Goal: Task Accomplishment & Management: Use online tool/utility

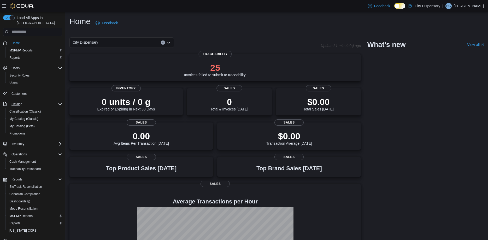
click at [58, 102] on icon "Complex example" at bounding box center [60, 104] width 4 height 4
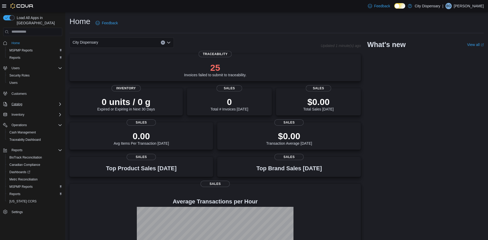
click at [59, 102] on icon "Complex example" at bounding box center [60, 104] width 4 height 4
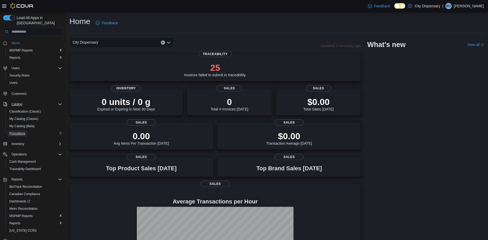
click at [25, 131] on span "Promotions" at bounding box center [17, 133] width 16 height 4
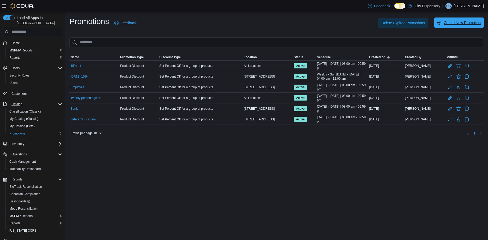
click at [443, 23] on span "Create New Promotion" at bounding box center [458, 22] width 43 height 10
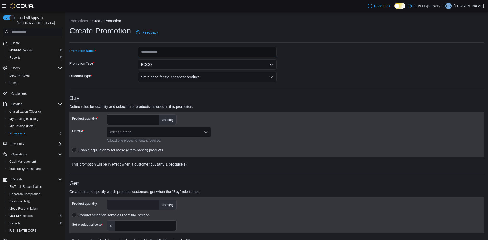
click at [159, 54] on input "Promotion Name" at bounding box center [207, 52] width 139 height 10
type input "**********"
click at [180, 76] on button "Set a price for the cheapest product" at bounding box center [207, 77] width 139 height 10
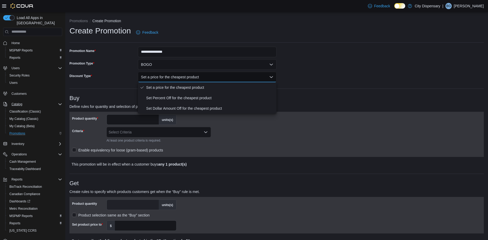
click at [298, 106] on p "Define rules for quantity and selection of products included in this promotion." at bounding box center [224, 106] width 311 height 6
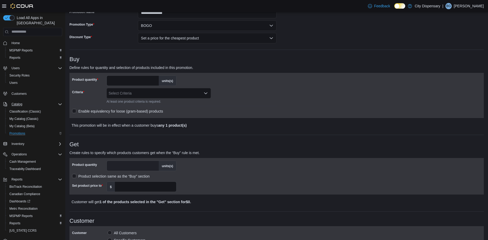
scroll to position [53, 0]
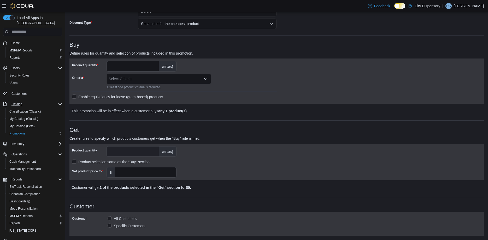
click at [144, 81] on div "Select Criteria" at bounding box center [159, 79] width 104 height 10
click at [241, 86] on div "Product quantity * units(s) Criteria Select Criteria At least one product crite…" at bounding box center [174, 81] width 205 height 40
click at [205, 80] on icon "Open list of options" at bounding box center [206, 79] width 4 height 4
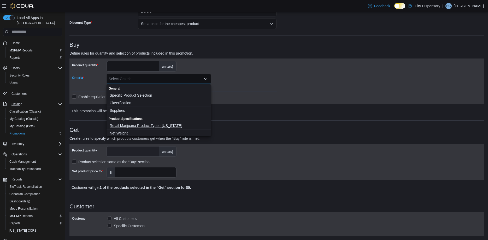
click at [146, 127] on span "Retail Marijuana Product Type - [US_STATE]" at bounding box center [159, 125] width 98 height 5
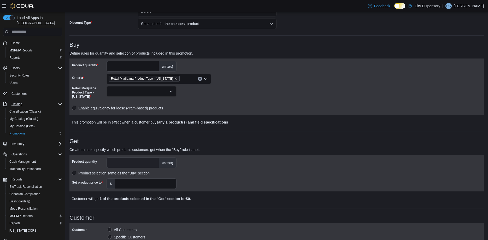
click at [236, 90] on div "Retail Marijuana Product Type - [US_STATE]" at bounding box center [174, 92] width 205 height 16
click at [107, 86] on select "Retail Marijuana Product Type - [US_STATE]" at bounding box center [142, 91] width 70 height 10
click option at bounding box center [0, 0] width 0 height 0
click at [107, 86] on select "Retail Marijuana Product Type - [US_STATE]" at bounding box center [142, 91] width 70 height 10
click option at bounding box center [0, 0] width 0 height 0
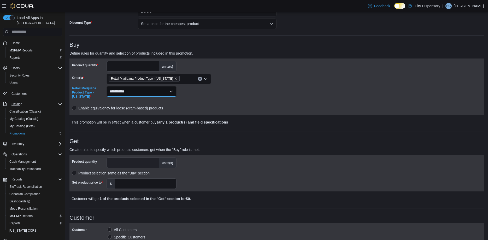
click at [107, 86] on select "Retail Marijuana Product Type - [US_STATE]" at bounding box center [142, 91] width 70 height 10
select select "******"
click option at bounding box center [0, 0] width 0 height 0
click at [215, 96] on div "Retail Marijuana Product Type - [US_STATE]" at bounding box center [174, 92] width 205 height 16
click at [153, 65] on input "*" at bounding box center [133, 66] width 52 height 10
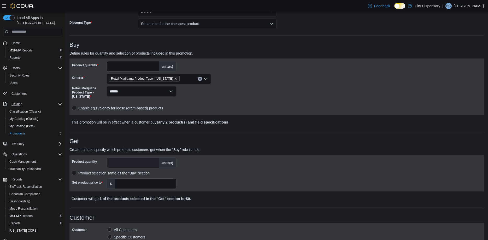
click at [153, 65] on input "*" at bounding box center [133, 66] width 52 height 10
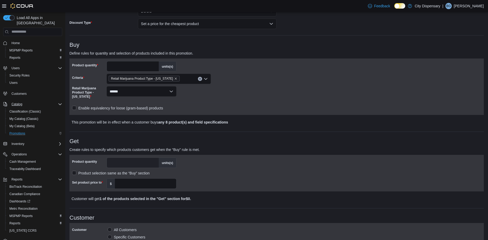
click at [153, 65] on input "*" at bounding box center [133, 66] width 52 height 10
click at [153, 65] on input "**" at bounding box center [133, 66] width 52 height 10
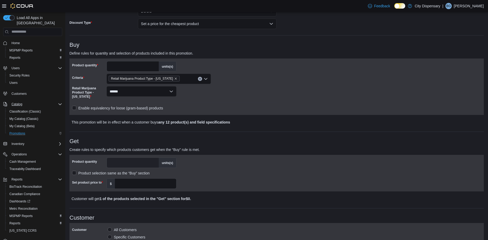
click at [154, 67] on input "**" at bounding box center [133, 66] width 52 height 10
click at [154, 67] on input "*" at bounding box center [133, 66] width 52 height 10
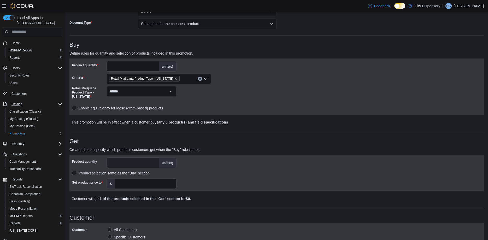
click at [154, 67] on input "*" at bounding box center [133, 66] width 52 height 10
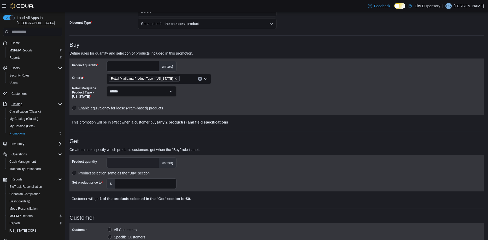
click at [154, 67] on input "*" at bounding box center [133, 66] width 52 height 10
type input "*"
click at [154, 67] on input "*" at bounding box center [133, 66] width 52 height 10
click at [241, 72] on div at bounding box center [174, 73] width 205 height 2
click at [174, 79] on icon "Remove Retail Marijuana Product Type - Mississippi from selection in this group" at bounding box center [175, 78] width 3 height 3
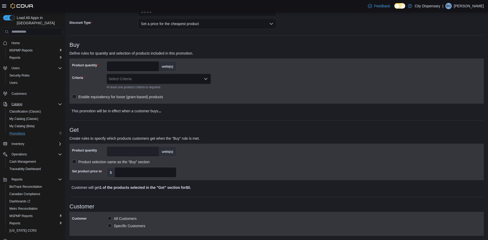
click at [249, 70] on div "Product quantity * units(s) Criteria Select Criteria At least one product crite…" at bounding box center [174, 81] width 205 height 40
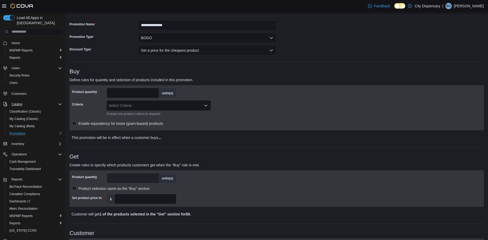
scroll to position [0, 0]
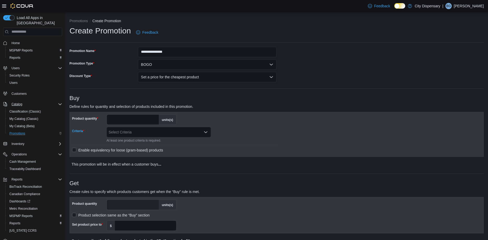
click at [197, 134] on div "Select Criteria" at bounding box center [159, 132] width 104 height 10
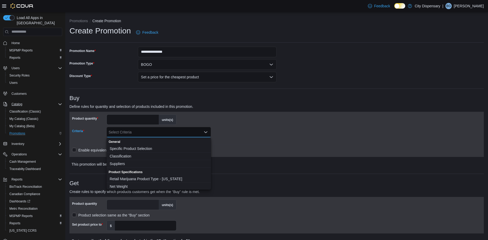
click at [208, 133] on div "Select Criteria Combo box. Selected. Combo box input. Select Criteria. Type som…" at bounding box center [159, 132] width 104 height 10
click at [204, 132] on icon "Close list of options" at bounding box center [206, 132] width 4 height 4
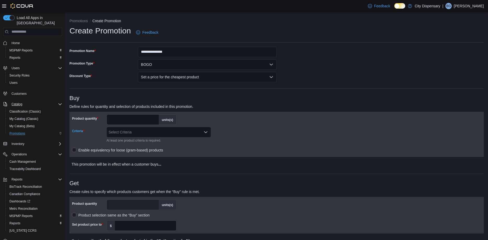
click at [204, 132] on icon "Open list of options" at bounding box center [206, 132] width 4 height 4
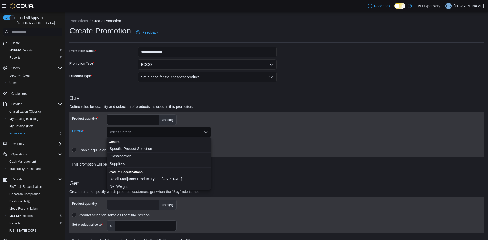
click at [246, 162] on p "This promotion will be in effect when a customer buys ..." at bounding box center [226, 164] width 308 height 6
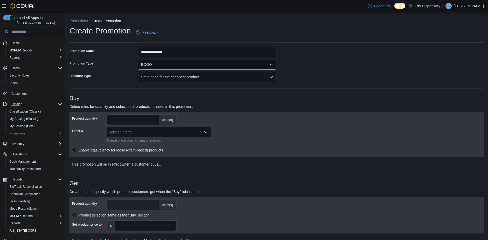
click at [183, 66] on button "BOGO" at bounding box center [207, 64] width 139 height 10
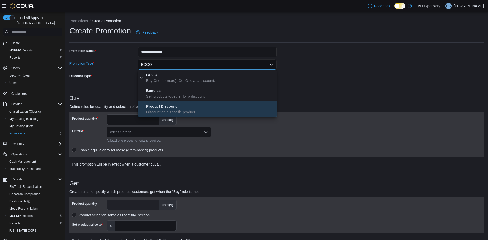
click at [182, 110] on p "Discount on a specific product." at bounding box center [210, 111] width 129 height 5
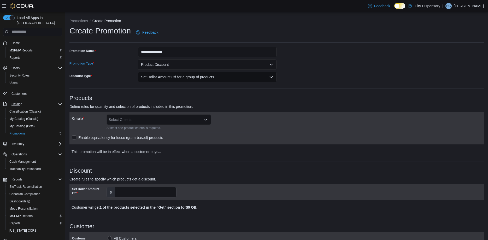
click at [229, 80] on button "Set Dollar Amount Off for a group of products" at bounding box center [207, 77] width 139 height 10
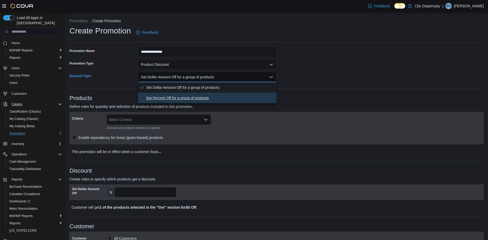
click at [210, 97] on span "Set Percent Off for a group of products" at bounding box center [210, 98] width 129 height 6
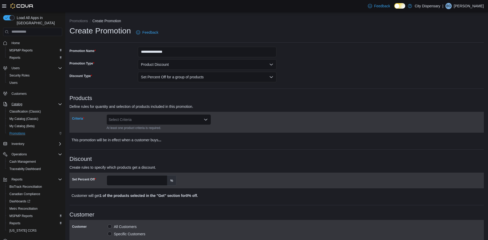
click at [157, 120] on div "Select Criteria" at bounding box center [159, 119] width 104 height 10
click at [253, 120] on div "Criteria Select Criteria At least one product criteria is required." at bounding box center [174, 122] width 205 height 16
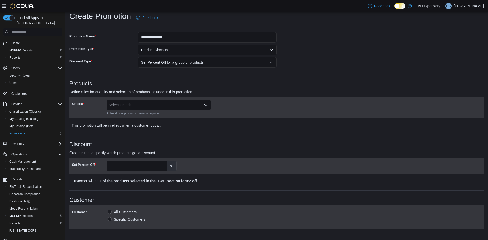
scroll to position [27, 0]
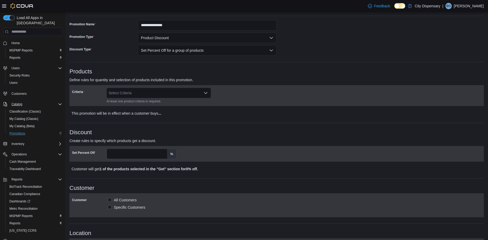
click at [207, 93] on icon "Open list of options" at bounding box center [205, 93] width 3 height 2
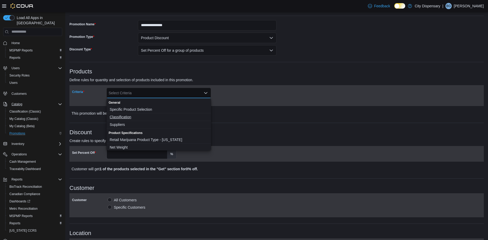
click at [130, 119] on span "Classification" at bounding box center [159, 116] width 98 height 5
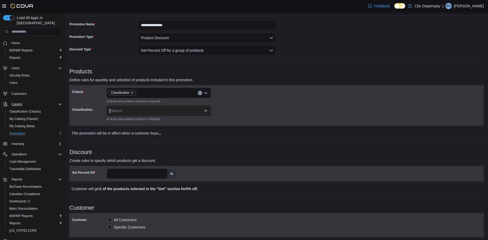
click at [240, 102] on div "Criteria Classification At least one product criteria is required. Classificati…" at bounding box center [174, 106] width 205 height 36
click at [207, 109] on div "Search" at bounding box center [159, 111] width 104 height 10
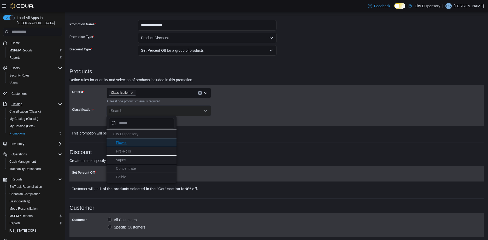
click at [142, 143] on li "Flower" at bounding box center [142, 142] width 70 height 9
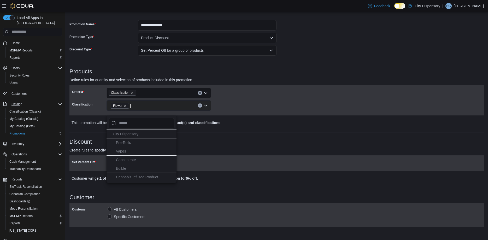
click at [205, 104] on div "Flower" at bounding box center [159, 105] width 104 height 10
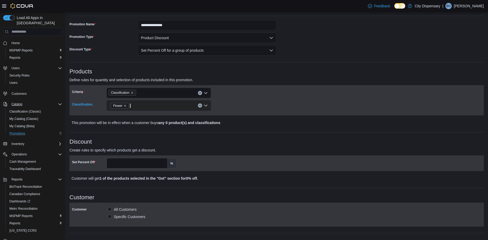
click at [207, 104] on div "Flower" at bounding box center [159, 105] width 104 height 10
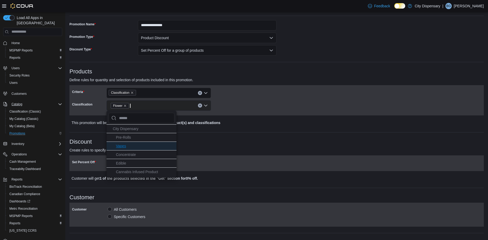
click at [134, 146] on li "Vapes" at bounding box center [142, 146] width 70 height 9
click at [133, 147] on span "Concentrate" at bounding box center [126, 146] width 20 height 4
click at [133, 147] on li "Edible" at bounding box center [142, 146] width 70 height 9
click at [133, 147] on span "Cannabis Infused Product" at bounding box center [137, 146] width 42 height 4
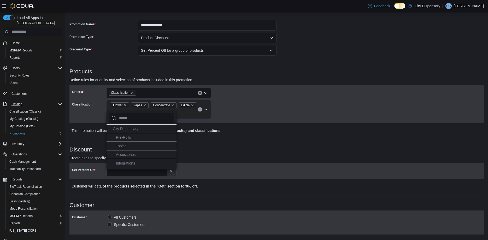
click at [133, 147] on li "Topical" at bounding box center [142, 146] width 70 height 9
click at [151, 146] on li "Pre-Rolls" at bounding box center [142, 145] width 70 height 9
click at [151, 146] on li "Accessories" at bounding box center [142, 145] width 70 height 9
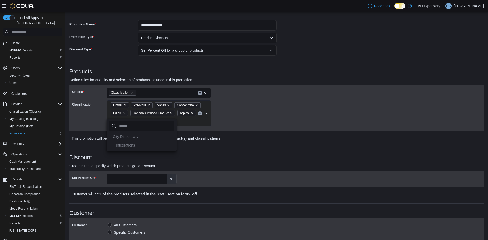
click at [245, 114] on div "Criteria Classification Classification Flower Pre-Rolls Vapes Concentrate Edibl…" at bounding box center [174, 108] width 205 height 41
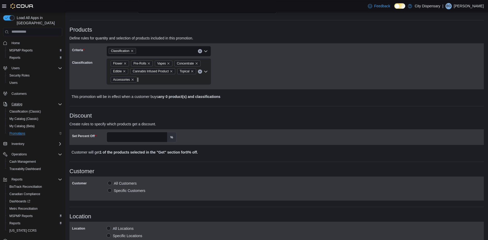
scroll to position [107, 0]
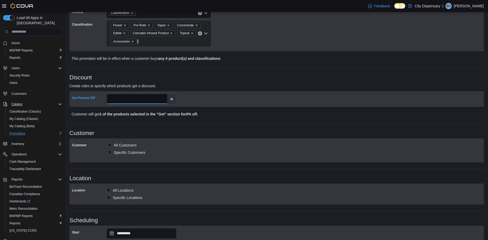
click at [152, 101] on input "Set Percent Off" at bounding box center [137, 99] width 60 height 10
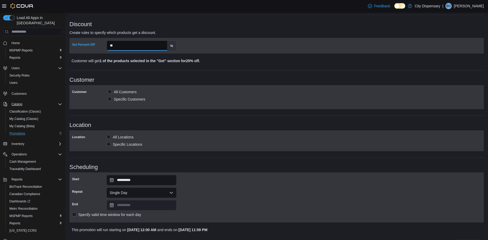
scroll to position [174, 0]
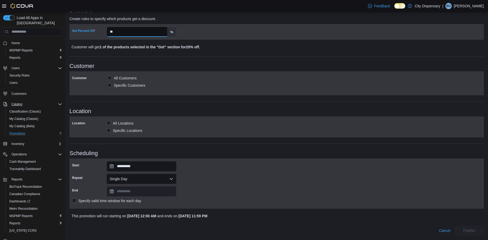
type input "**"
click at [76, 201] on label "Specify valid time window for each day" at bounding box center [106, 201] width 69 height 6
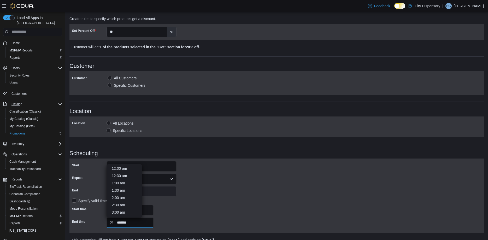
click at [129, 225] on input "*******" at bounding box center [130, 223] width 47 height 10
click at [120, 178] on li "7:30 pm" at bounding box center [124, 176] width 29 height 6
type input "*******"
click at [191, 205] on div "**********" at bounding box center [276, 195] width 409 height 69
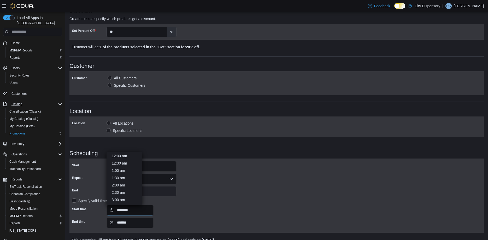
click at [125, 210] on input "********" at bounding box center [130, 210] width 47 height 10
click at [124, 193] on li "10:00 am" at bounding box center [124, 193] width 29 height 6
type input "********"
click at [211, 205] on div "**********" at bounding box center [276, 195] width 409 height 69
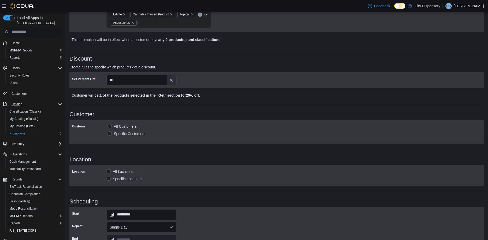
scroll to position [118, 0]
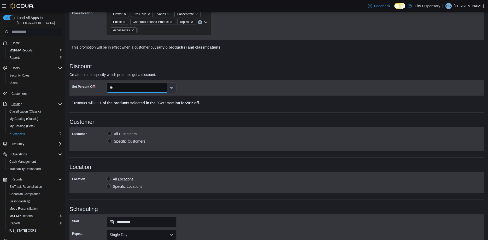
click at [145, 89] on input "**" at bounding box center [137, 88] width 60 height 10
click at [221, 125] on h3 "Customer" at bounding box center [276, 122] width 414 height 6
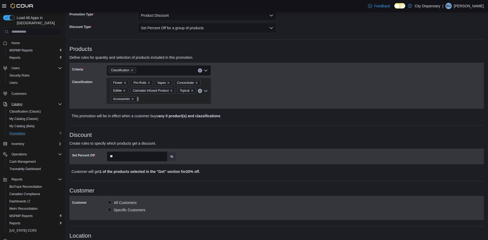
scroll to position [53, 0]
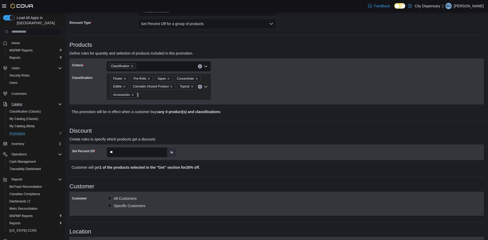
click at [226, 131] on h3 "Discount" at bounding box center [276, 131] width 414 height 6
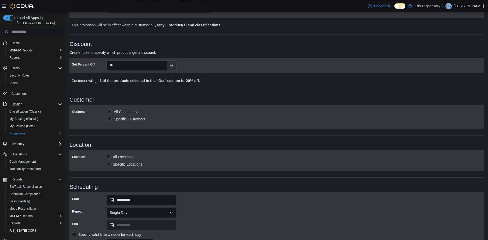
scroll to position [198, 0]
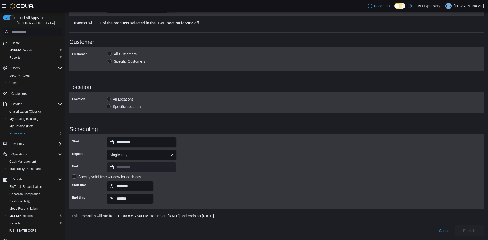
click at [257, 216] on p "This promotion will run from 10:00 AM - 7:30 PM starting on [DATE] and ends on …" at bounding box center [226, 216] width 308 height 6
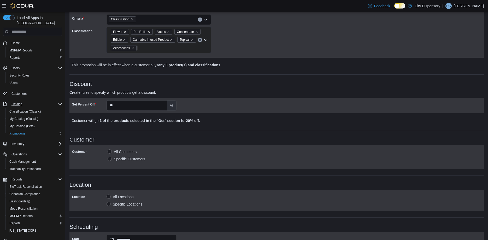
scroll to position [91, 0]
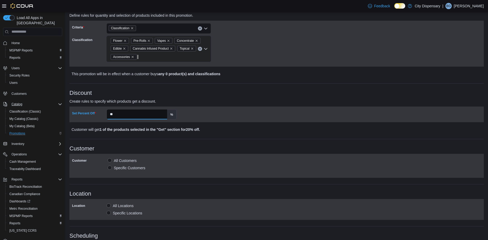
click at [127, 114] on input "**" at bounding box center [137, 114] width 60 height 10
type input "**"
click at [254, 141] on div "**********" at bounding box center [276, 149] width 414 height 387
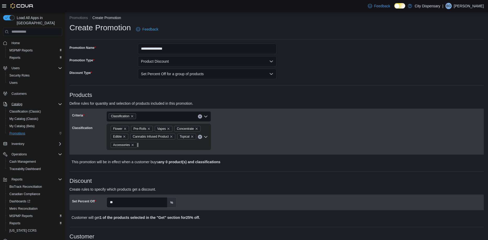
scroll to position [0, 0]
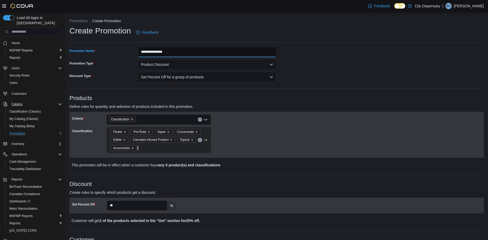
click at [146, 51] on input "**********" at bounding box center [207, 52] width 139 height 10
type input "**********"
click at [256, 104] on p "Define rules for quantity and selection of products included in this promotion." at bounding box center [224, 106] width 311 height 6
click at [271, 77] on button "Set Percent Off for a group of products" at bounding box center [207, 77] width 139 height 10
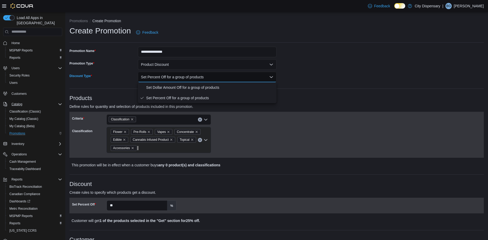
click at [316, 92] on div "**********" at bounding box center [276, 240] width 414 height 387
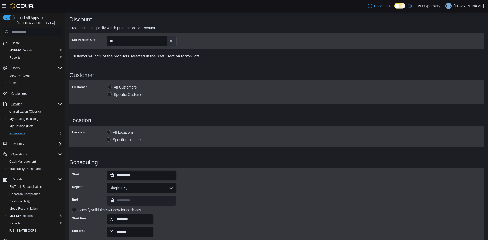
scroll to position [198, 0]
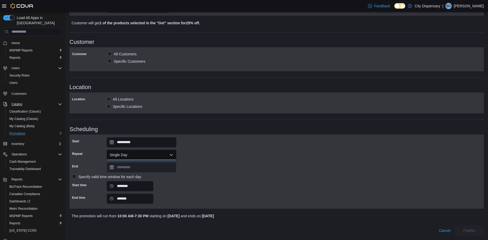
click at [168, 154] on button "Single Day" at bounding box center [142, 155] width 70 height 10
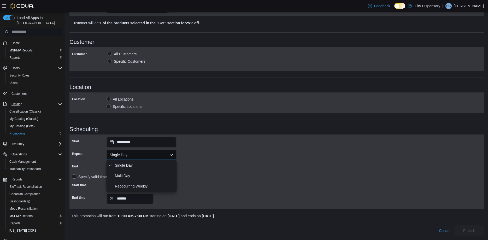
click at [205, 151] on div "**********" at bounding box center [276, 171] width 409 height 69
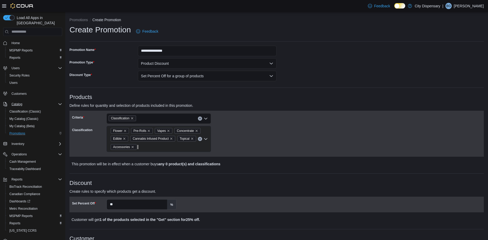
scroll to position [0, 0]
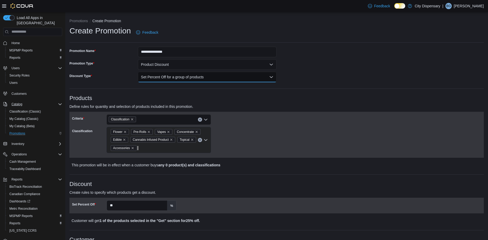
click at [243, 81] on button "Set Percent Off for a group of products" at bounding box center [207, 77] width 139 height 10
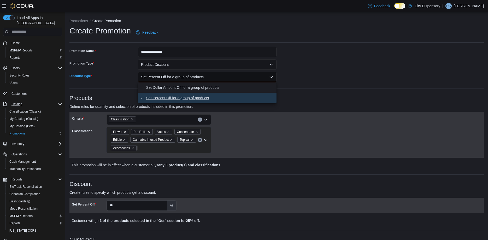
click at [211, 99] on span "Set Percent Off for a group of products" at bounding box center [210, 98] width 129 height 6
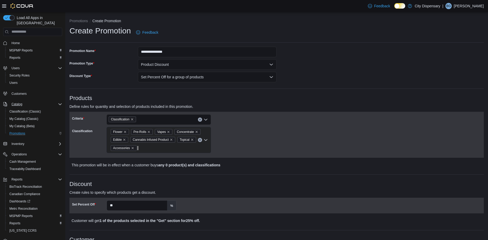
click at [233, 104] on p "Define rules for quantity and selection of products included in this promotion." at bounding box center [224, 106] width 311 height 6
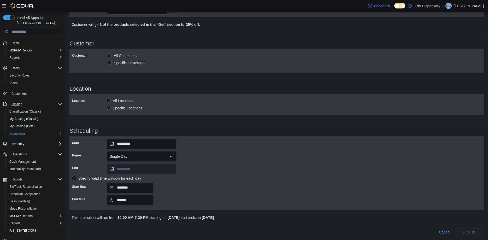
scroll to position [198, 0]
click at [110, 107] on label "Specific Locations" at bounding box center [125, 106] width 36 height 6
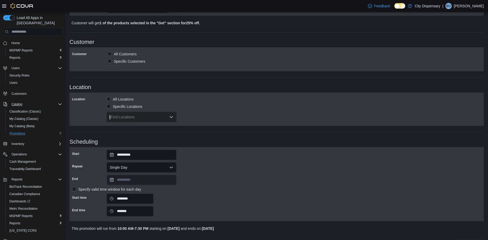
click at [134, 117] on div "Find Locations" at bounding box center [142, 117] width 70 height 10
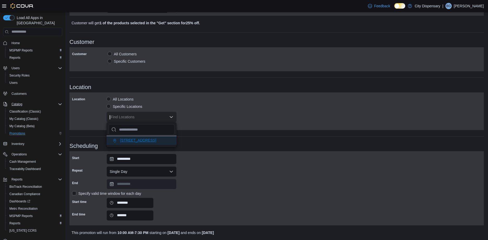
click at [148, 143] on li "[STREET_ADDRESS]" at bounding box center [142, 140] width 70 height 9
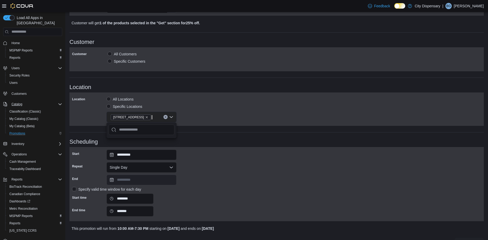
click at [207, 120] on div "Location All Locations Specific Locations [STREET_ADDRESS]" at bounding box center [276, 109] width 409 height 28
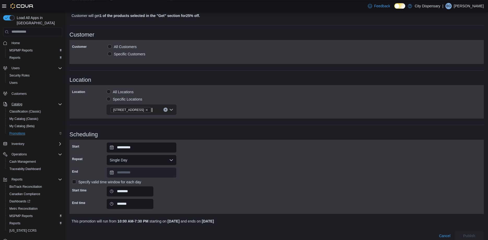
scroll to position [211, 0]
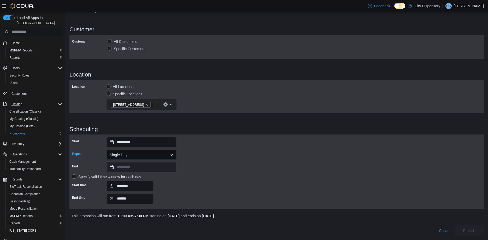
click at [173, 152] on button "Single Day" at bounding box center [142, 155] width 70 height 10
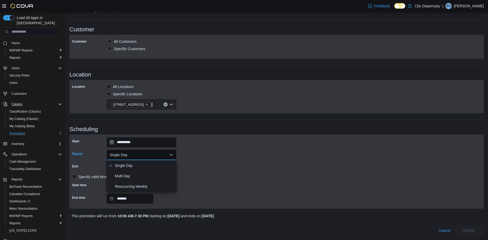
click at [173, 152] on button "Single Day" at bounding box center [142, 155] width 70 height 10
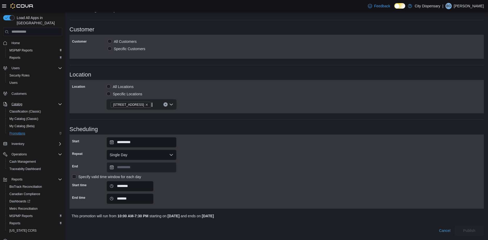
click at [243, 152] on div "**********" at bounding box center [276, 171] width 409 height 69
click at [166, 210] on div at bounding box center [276, 210] width 414 height 2
click at [213, 203] on div "**********" at bounding box center [276, 171] width 409 height 69
click at [141, 201] on input "*******" at bounding box center [130, 199] width 47 height 10
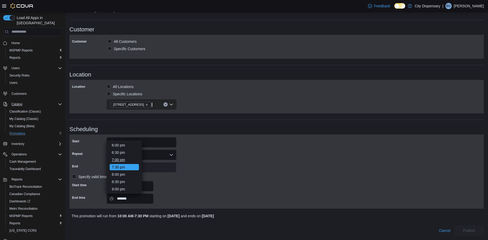
click at [123, 161] on li "7:00 pm" at bounding box center [124, 160] width 29 height 6
type input "*******"
click at [237, 196] on div "**********" at bounding box center [276, 171] width 409 height 69
click at [171, 154] on button "Single Day" at bounding box center [142, 155] width 70 height 10
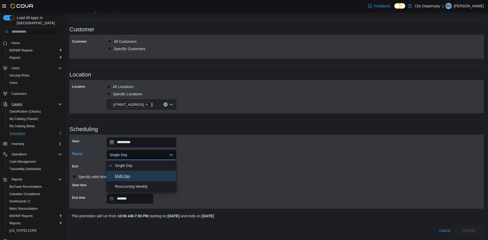
click at [143, 177] on span "Multi Day" at bounding box center [145, 176] width 60 height 6
click at [201, 173] on div "**********" at bounding box center [276, 171] width 409 height 69
click at [228, 178] on div "Specify valid time window for each day" at bounding box center [276, 177] width 409 height 6
click at [74, 177] on label "Specify valid time window for each day" at bounding box center [106, 177] width 69 height 6
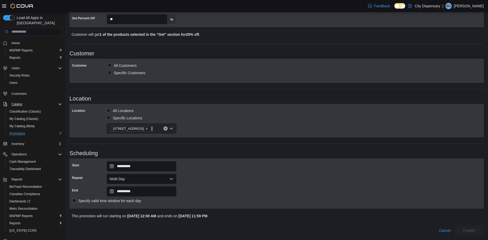
scroll to position [186, 0]
click at [74, 177] on label "Repeat" at bounding box center [77, 178] width 10 height 4
click at [73, 200] on label "Specify valid time window for each day" at bounding box center [106, 201] width 69 height 6
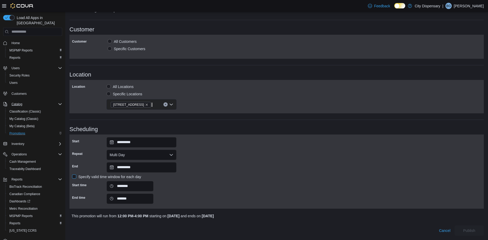
scroll to position [211, 0]
click at [120, 186] on input "********" at bounding box center [130, 186] width 47 height 10
click at [121, 171] on li "10:00 am" at bounding box center [124, 169] width 29 height 6
type input "********"
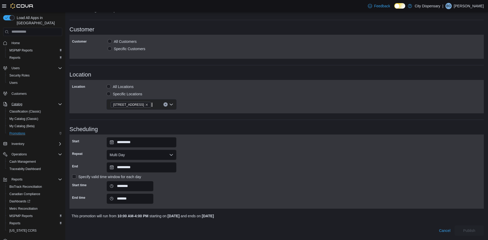
click at [191, 180] on div "**********" at bounding box center [276, 171] width 409 height 69
click at [124, 199] on input "*******" at bounding box center [130, 199] width 47 height 10
click at [124, 169] on li "7:00 pm" at bounding box center [124, 167] width 29 height 6
type input "*******"
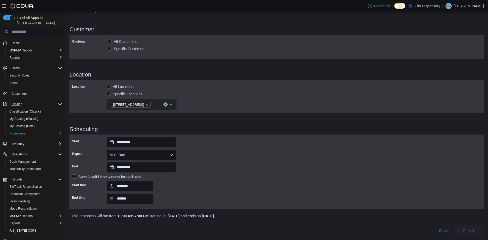
click at [240, 185] on div "**********" at bounding box center [276, 171] width 409 height 69
click at [298, 199] on div "**********" at bounding box center [276, 171] width 409 height 69
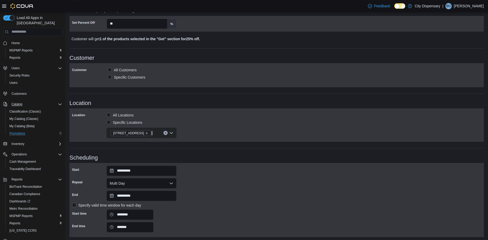
scroll to position [157, 0]
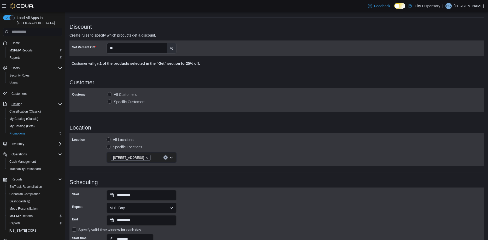
click at [329, 183] on h3 "Scheduling" at bounding box center [276, 182] width 414 height 6
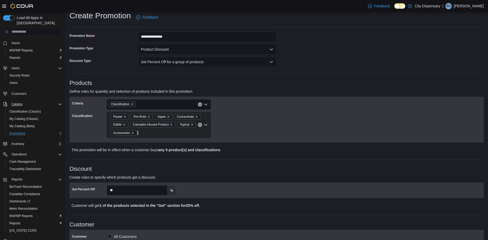
scroll to position [0, 0]
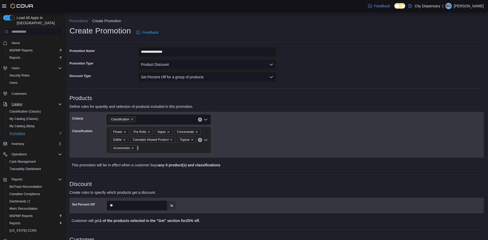
click at [262, 121] on div "Criteria Classification Classification Flower Pre-Rolls Vapes Concentrate Edibl…" at bounding box center [174, 134] width 205 height 41
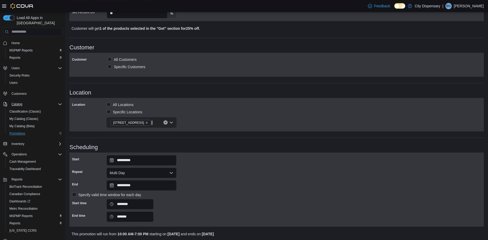
scroll to position [211, 0]
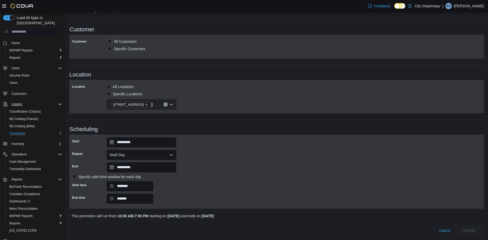
click at [273, 214] on p "This promotion will run from 10:00 AM - 7:00 PM starting on [DATE] and ends on …" at bounding box center [226, 216] width 308 height 6
click at [228, 129] on h3 "Scheduling" at bounding box center [276, 129] width 414 height 6
click at [287, 221] on div "Cancel Publish" at bounding box center [276, 228] width 414 height 15
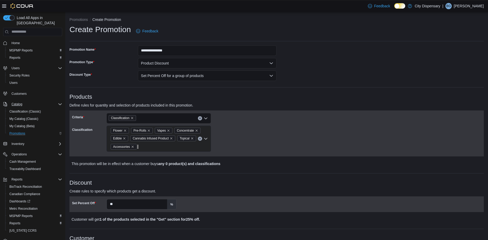
scroll to position [0, 0]
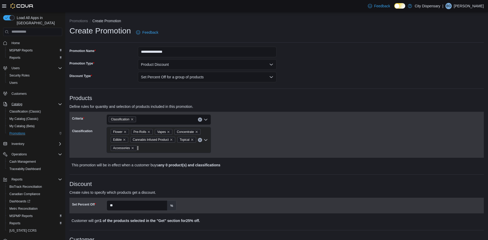
click at [365, 36] on div "Create Promotion Feedback" at bounding box center [276, 33] width 414 height 14
click at [124, 205] on input "**" at bounding box center [137, 206] width 60 height 10
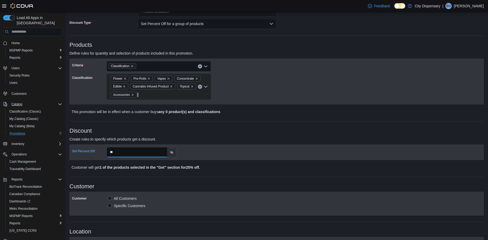
scroll to position [80, 0]
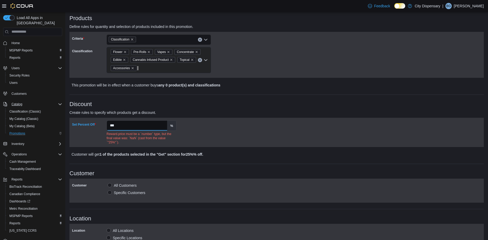
type input "**"
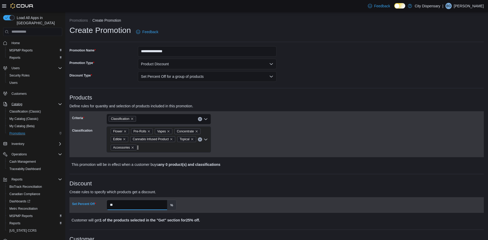
scroll to position [0, 0]
click at [191, 66] on button "Product Discount" at bounding box center [207, 64] width 139 height 10
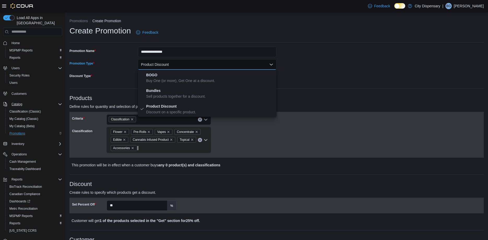
click at [191, 66] on button "Product Discount" at bounding box center [207, 64] width 139 height 10
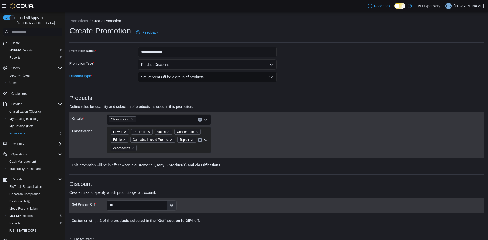
click at [218, 79] on button "Set Percent Off for a group of products" at bounding box center [207, 77] width 139 height 10
click at [220, 77] on button "Set Percent Off for a group of products" at bounding box center [207, 77] width 139 height 10
click at [262, 136] on div "Criteria Classification Classification Flower Pre-Rolls Vapes Concentrate Edibl…" at bounding box center [174, 134] width 205 height 41
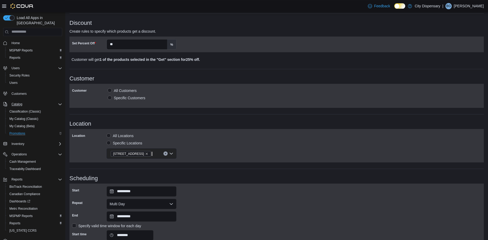
scroll to position [131, 0]
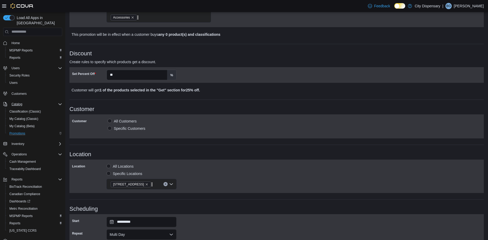
click at [194, 107] on h3 "Customer" at bounding box center [276, 109] width 414 height 6
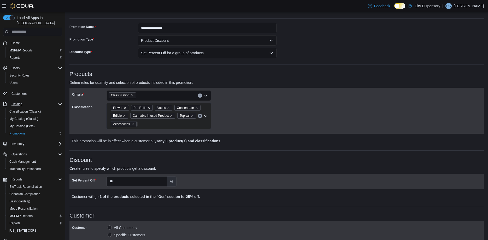
click at [224, 72] on h3 "Products" at bounding box center [276, 74] width 414 height 6
click at [128, 66] on div "**********" at bounding box center [276, 222] width 414 height 399
click at [150, 73] on h3 "Products" at bounding box center [276, 74] width 414 height 6
click at [165, 125] on div "Flower Pre-Rolls Vapes Concentrate Edible Cannabis Infused Product Topical Acce…" at bounding box center [159, 116] width 104 height 26
click at [268, 102] on div at bounding box center [174, 102] width 205 height 2
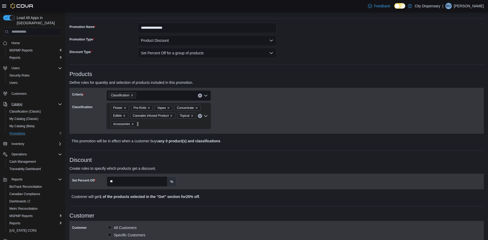
click at [149, 125] on div "Flower Pre-Rolls Vapes Concentrate Edible Cannabis Infused Product Topical Acce…" at bounding box center [159, 116] width 104 height 26
click at [241, 127] on div "Criteria Classification Classification Flower Pre-Rolls Vapes Concentrate Edibl…" at bounding box center [174, 110] width 205 height 41
click at [199, 115] on icon "Clear input" at bounding box center [200, 116] width 2 height 2
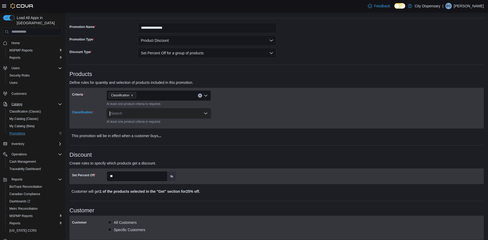
click at [160, 113] on div "Search" at bounding box center [159, 113] width 104 height 10
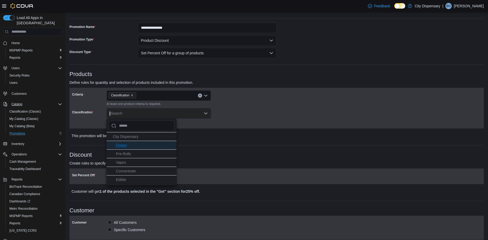
click at [132, 146] on li "Flower" at bounding box center [142, 145] width 70 height 9
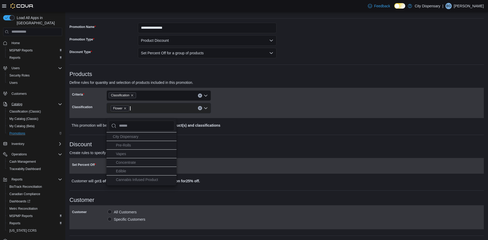
click at [132, 146] on li "Pre-Rolls" at bounding box center [142, 145] width 70 height 9
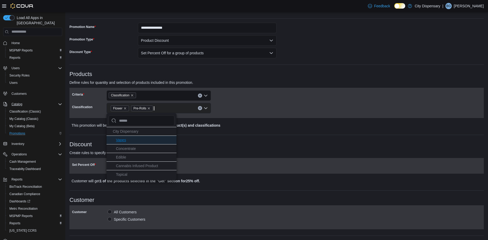
click at [132, 139] on li "Vapes" at bounding box center [142, 140] width 70 height 9
click at [132, 139] on span "Concentrate" at bounding box center [126, 140] width 20 height 4
click at [132, 139] on li "Edible" at bounding box center [142, 140] width 70 height 9
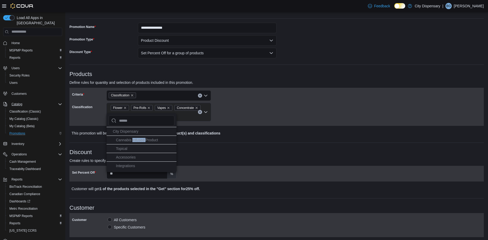
click at [132, 139] on span "Cannabis Infused Product" at bounding box center [137, 140] width 42 height 4
click at [132, 139] on span "City Dispensary" at bounding box center [126, 139] width 26 height 4
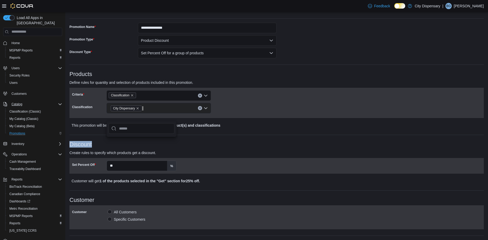
click at [132, 139] on div "**********" at bounding box center [276, 215] width 414 height 384
click at [164, 126] on b "any 0 product(s) and classifications" at bounding box center [189, 125] width 62 height 4
click at [149, 108] on div "City Dispensary" at bounding box center [159, 108] width 104 height 10
click at [138, 108] on icon "Remove City Dispensary from selection in this group" at bounding box center [138, 108] width 2 height 2
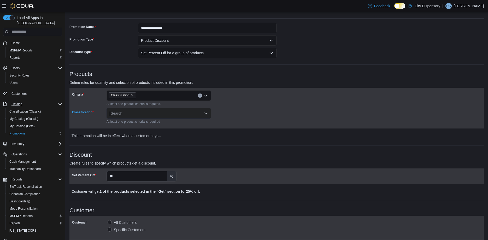
click at [149, 110] on div "Search" at bounding box center [159, 113] width 104 height 10
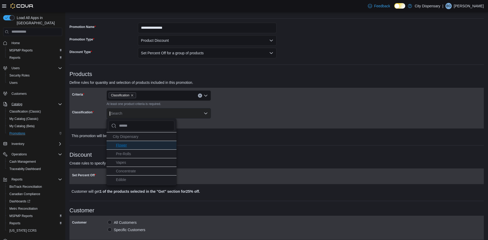
click at [135, 145] on li "Flower" at bounding box center [142, 145] width 70 height 9
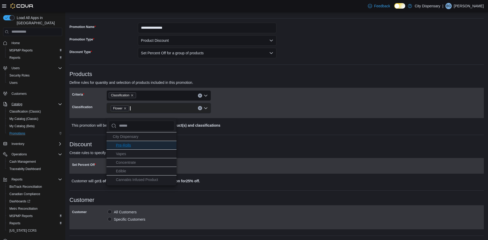
click at [127, 145] on span "Pre-Rolls" at bounding box center [123, 145] width 15 height 4
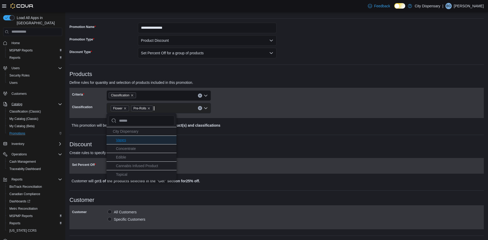
click at [126, 144] on li "Vapes" at bounding box center [142, 140] width 70 height 9
click at [126, 143] on li "Concentrate" at bounding box center [142, 140] width 70 height 9
click at [126, 143] on li "Edible" at bounding box center [142, 140] width 70 height 9
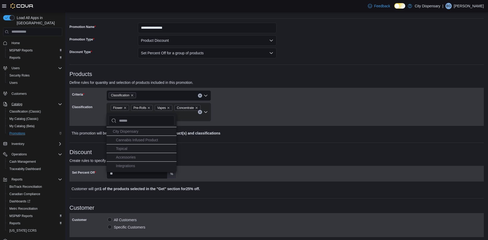
click at [126, 143] on li "Cannabis Infused Product" at bounding box center [142, 140] width 70 height 9
click at [126, 150] on li "Topical" at bounding box center [142, 147] width 70 height 9
click at [126, 150] on li "Accessories" at bounding box center [142, 147] width 70 height 9
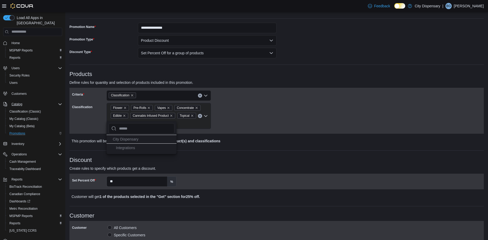
click at [126, 150] on li "Integrations" at bounding box center [142, 147] width 70 height 9
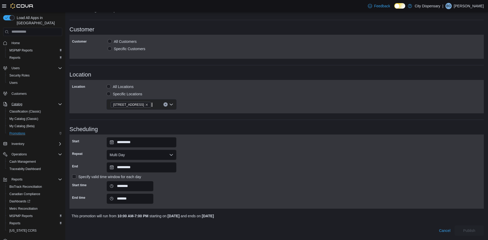
scroll to position [77, 0]
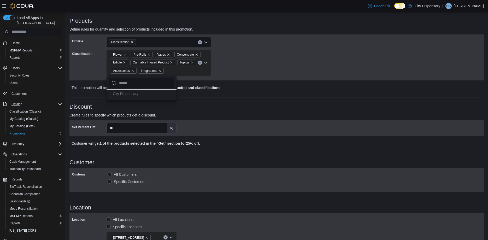
click at [163, 156] on div "**********" at bounding box center [276, 168] width 414 height 399
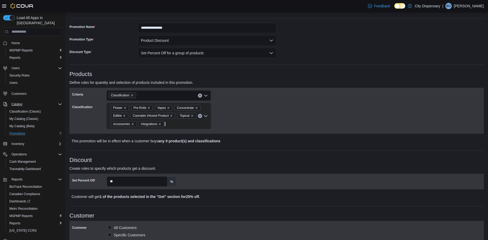
scroll to position [0, 0]
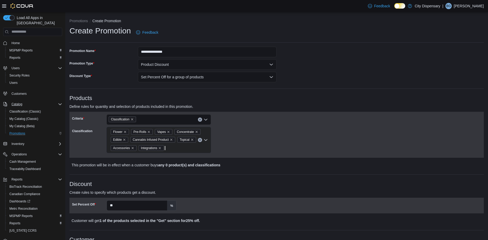
click at [260, 101] on h3 "Products" at bounding box center [276, 98] width 414 height 6
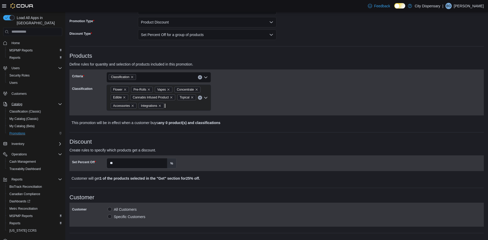
scroll to position [53, 0]
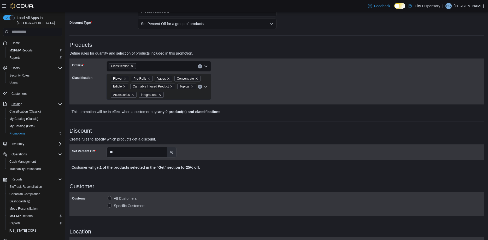
click at [235, 111] on p "This promotion will be in effect when a customer buys any 0 product(s) and clas…" at bounding box center [226, 112] width 308 height 6
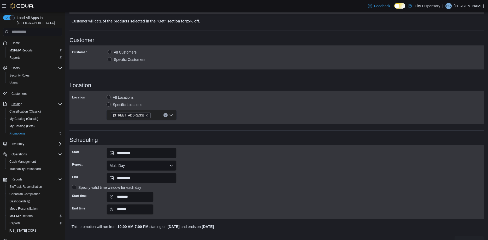
scroll to position [211, 0]
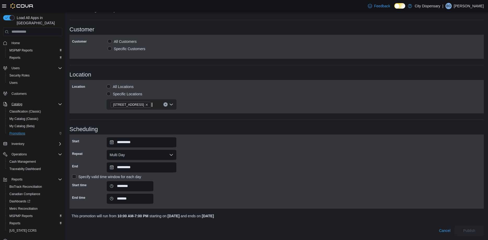
click at [202, 147] on div "**********" at bounding box center [276, 171] width 409 height 69
click at [396, 219] on div "This promotion will run from 10:00 AM - 7:00 PM starting on [DATE] and ends on …" at bounding box center [277, 216] width 410 height 6
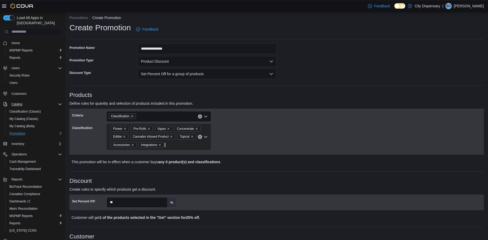
scroll to position [0, 0]
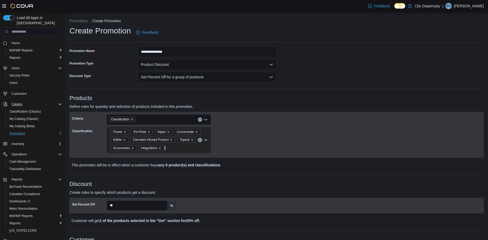
click at [292, 103] on p "Define rules for quantity and selection of products included in this promotion." at bounding box center [224, 106] width 311 height 6
click at [232, 100] on h3 "Products" at bounding box center [276, 98] width 414 height 6
click at [236, 99] on h3 "Products" at bounding box center [276, 98] width 414 height 6
click at [238, 105] on p "Define rules for quantity and selection of products included in this promotion." at bounding box center [224, 106] width 311 height 6
click at [258, 105] on p "Define rules for quantity and selection of products included in this promotion." at bounding box center [224, 106] width 311 height 6
